Goal: Check status: Verify the current state of an ongoing process or item

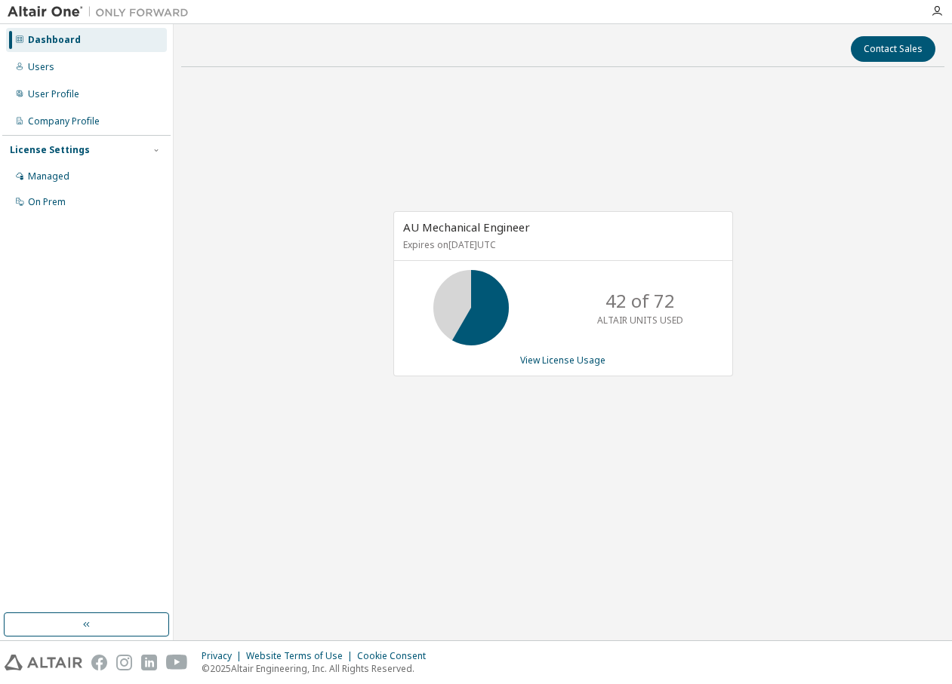
click at [561, 367] on div "AU Mechanical Engineer Expires on [DATE] UTC 42 of 72 ALTAIR UNITS USED View Li…" at bounding box center [563, 293] width 340 height 165
click at [563, 361] on link "View License Usage" at bounding box center [562, 360] width 85 height 13
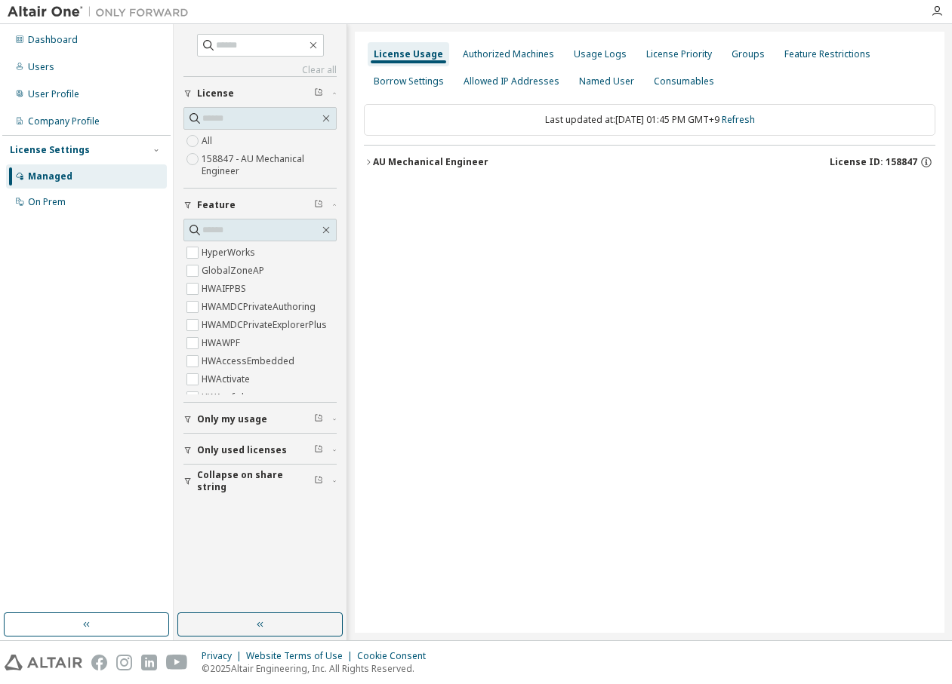
click at [438, 162] on div "AU Mechanical Engineer" at bounding box center [430, 162] width 115 height 12
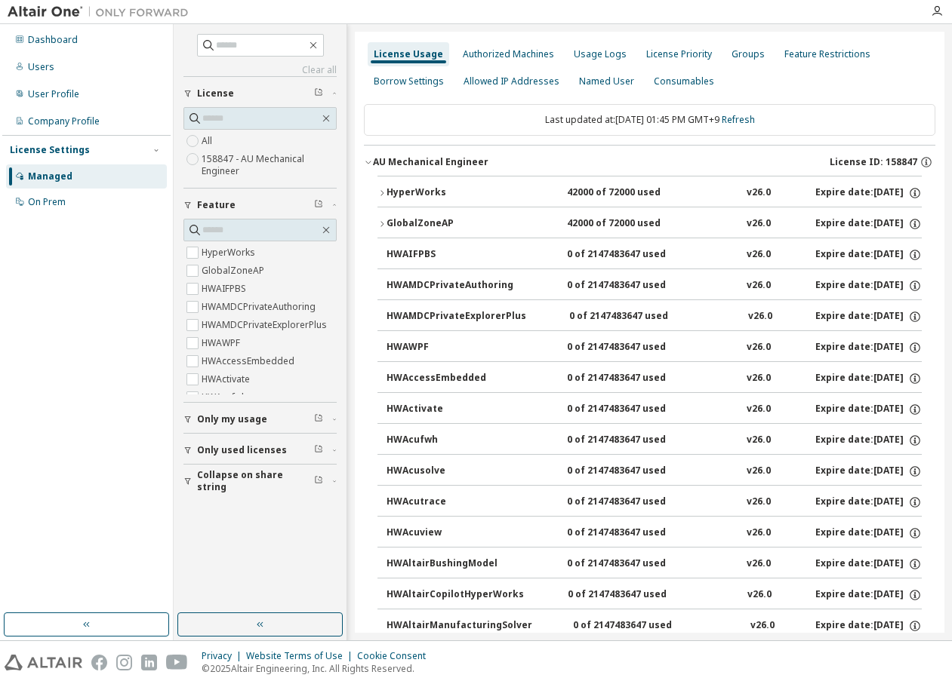
click at [431, 189] on div "HyperWorks" at bounding box center [454, 193] width 136 height 14
